Goal: Transaction & Acquisition: Purchase product/service

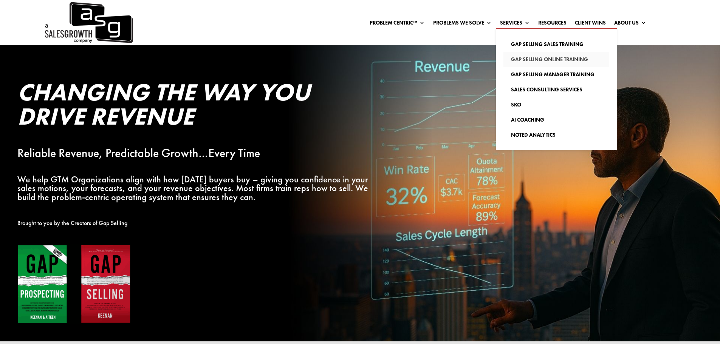
click at [532, 58] on link "Gap Selling Online Training" at bounding box center [557, 59] width 106 height 15
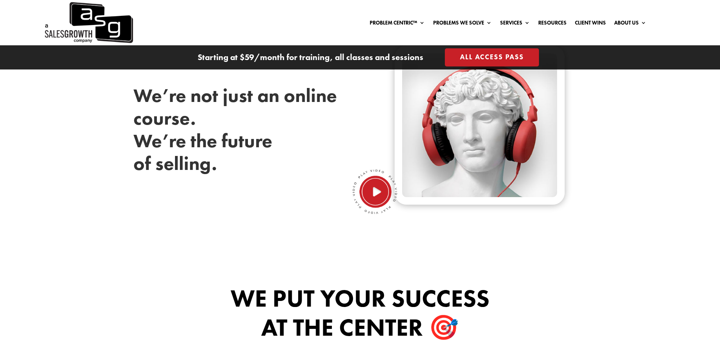
scroll to position [340, 0]
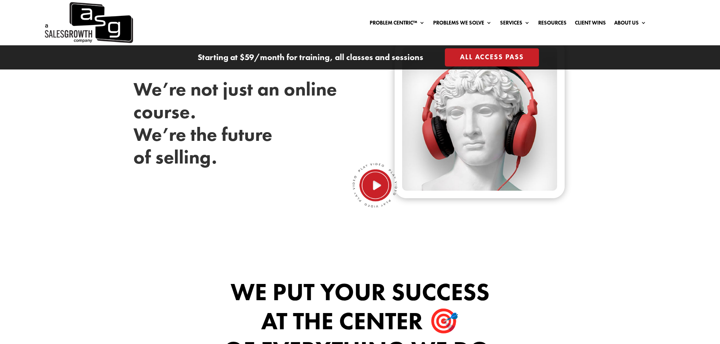
click at [373, 188] on img at bounding box center [374, 185] width 45 height 45
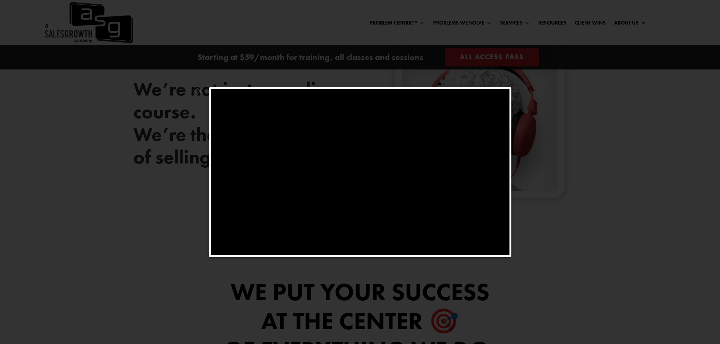
click at [200, 91] on span at bounding box center [200, 93] width 10 height 12
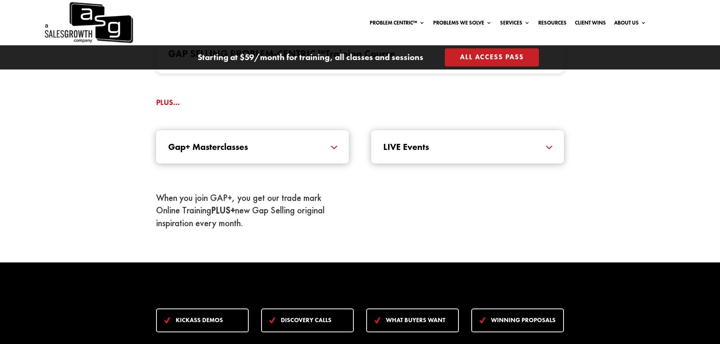
scroll to position [832, 0]
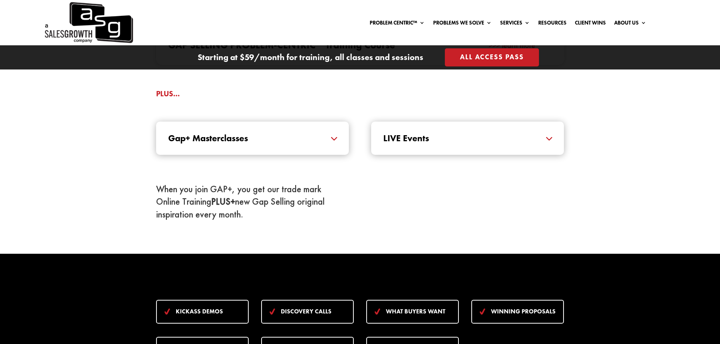
click at [331, 141] on h5 "Gap+ Masterclasses" at bounding box center [252, 138] width 169 height 9
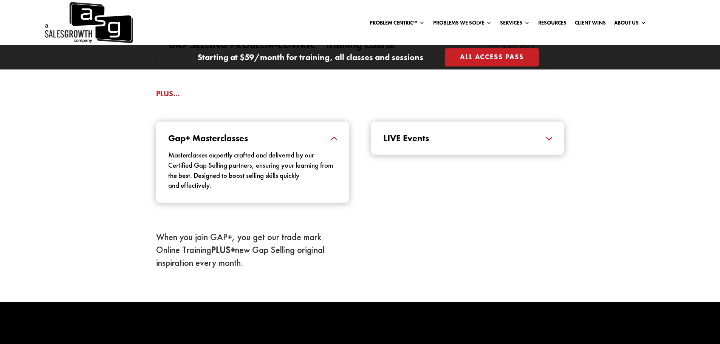
click at [232, 138] on h5 "Gap+ Masterclasses" at bounding box center [252, 138] width 169 height 9
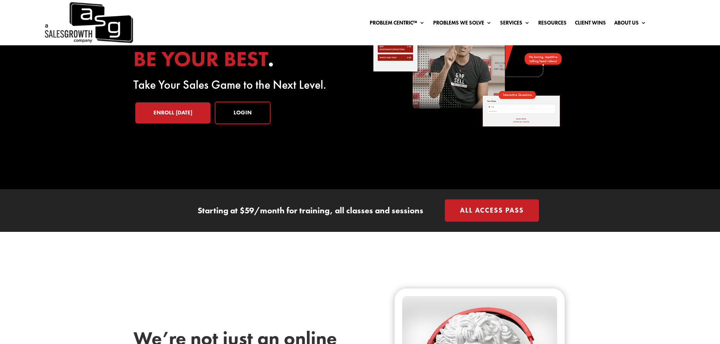
scroll to position [76, 0]
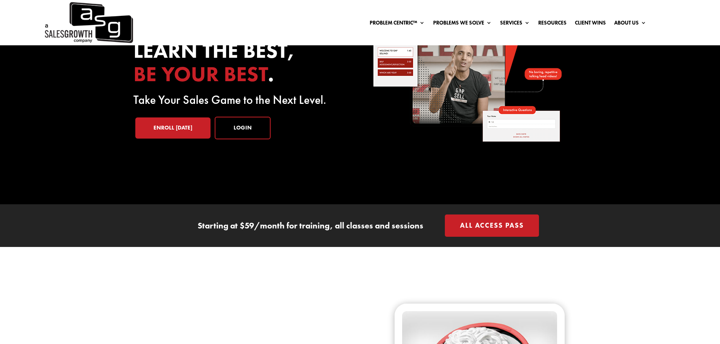
click at [470, 228] on link "All Access Pass" at bounding box center [492, 226] width 94 height 22
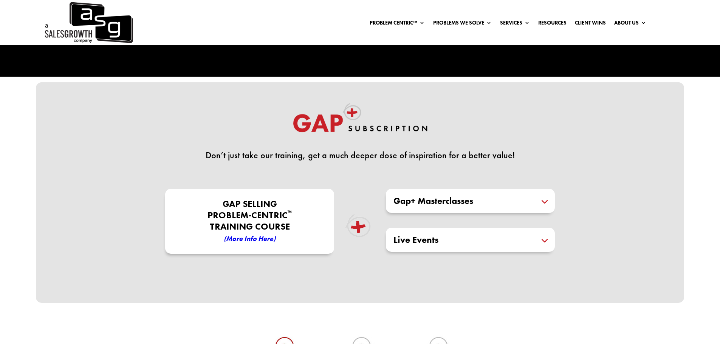
scroll to position [151, 0]
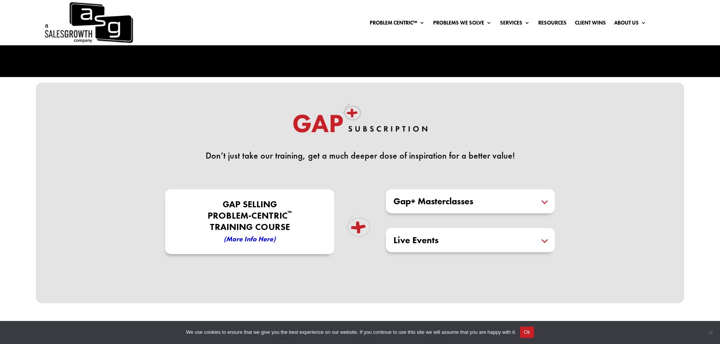
click at [256, 240] on em "(More Info here)" at bounding box center [250, 239] width 52 height 9
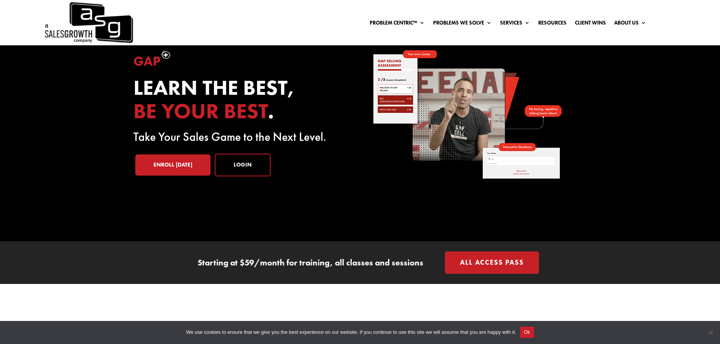
scroll to position [38, 0]
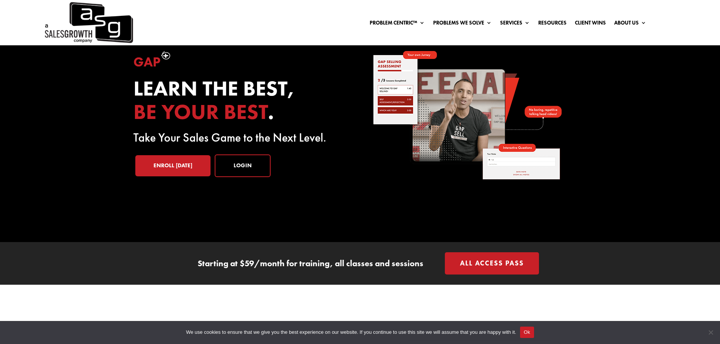
click at [484, 265] on link "All Access Pass" at bounding box center [492, 264] width 94 height 22
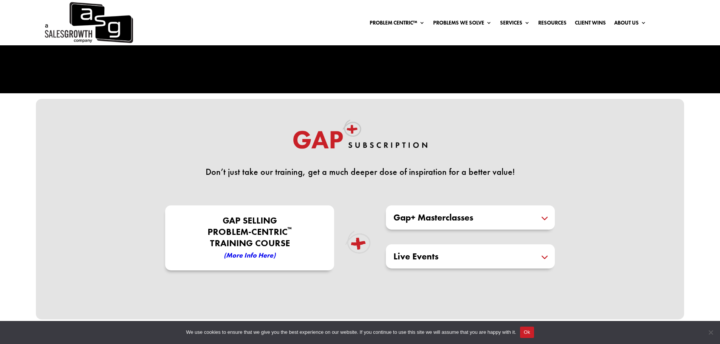
scroll to position [189, 0]
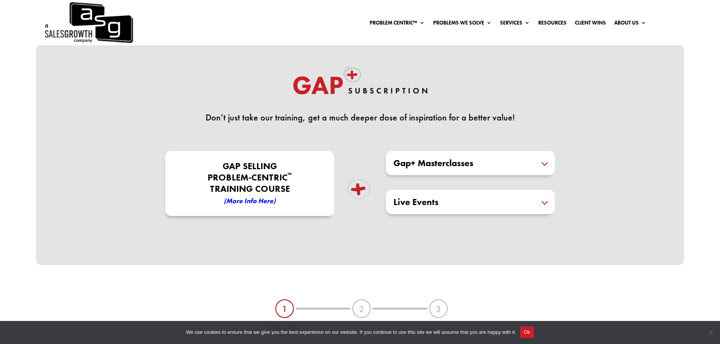
click at [544, 164] on h5 "Gap+ Masterclasses" at bounding box center [471, 163] width 154 height 9
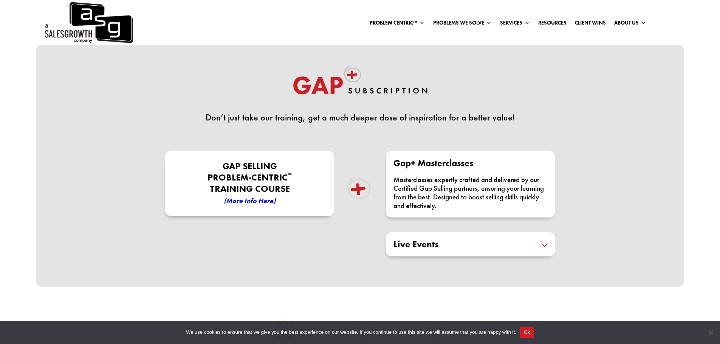
drag, startPoint x: 412, startPoint y: 70, endPoint x: 353, endPoint y: 10, distance: 84.2
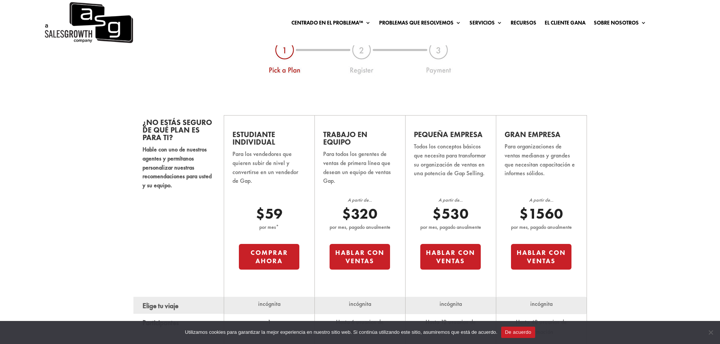
scroll to position [491, 0]
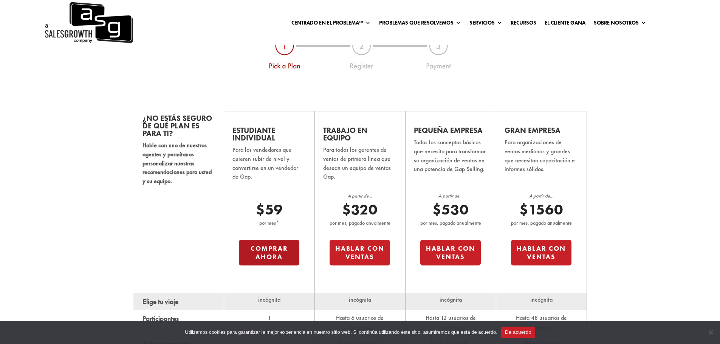
click at [273, 245] on font "Comprar ahora" at bounding box center [269, 253] width 37 height 17
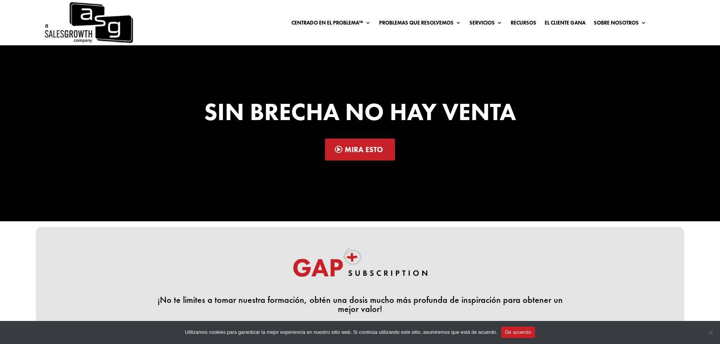
scroll to position [0, 0]
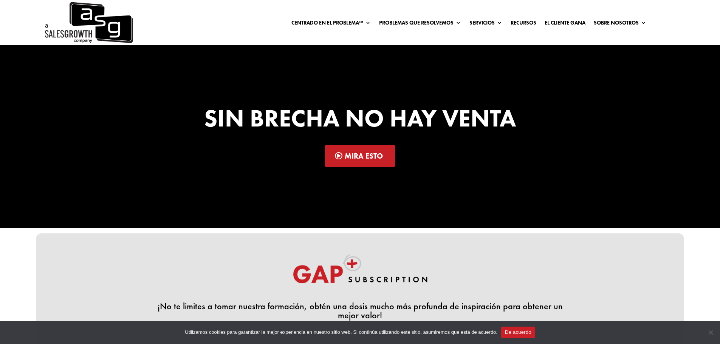
click at [366, 158] on font "Mira esto" at bounding box center [364, 156] width 38 height 10
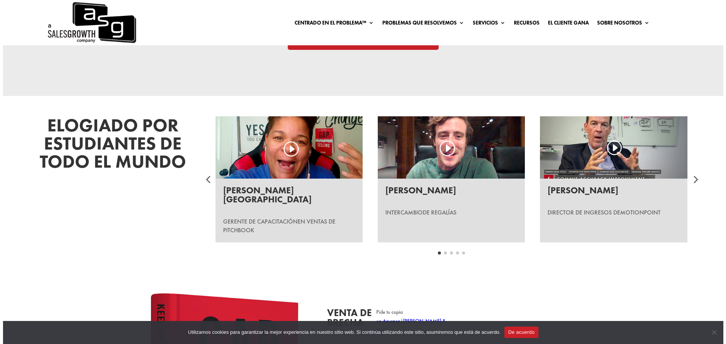
scroll to position [1021, 0]
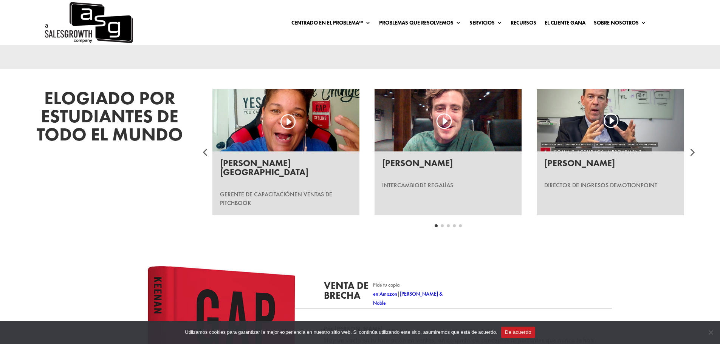
click at [288, 123] on div at bounding box center [285, 120] width 147 height 62
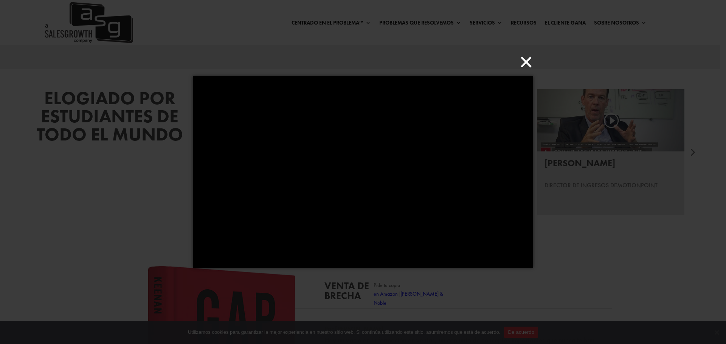
click at [522, 60] on div "× Cargando..." at bounding box center [363, 172] width 726 height 344
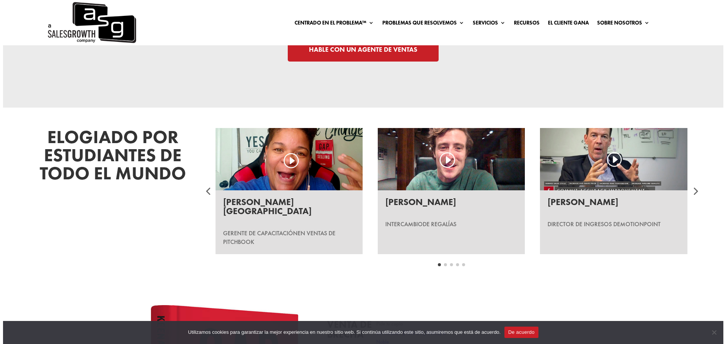
scroll to position [983, 0]
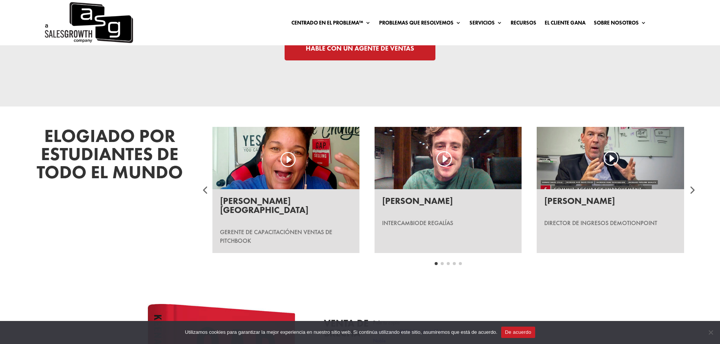
click at [448, 158] on div at bounding box center [448, 158] width 147 height 62
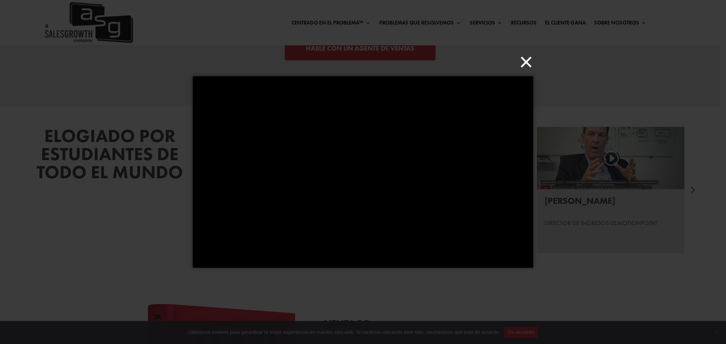
click at [521, 60] on div "× Cargando..." at bounding box center [363, 172] width 726 height 344
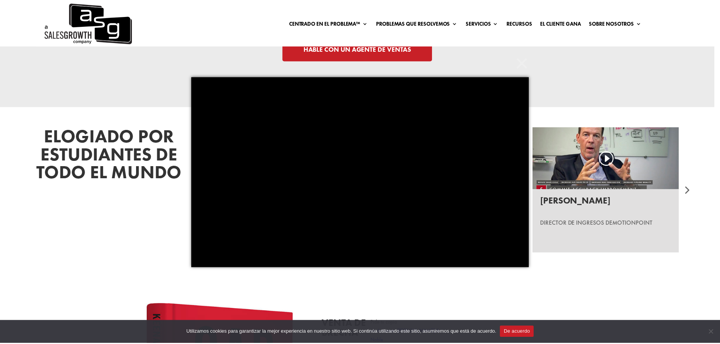
scroll to position [0, 0]
